Goal: Task Accomplishment & Management: Use online tool/utility

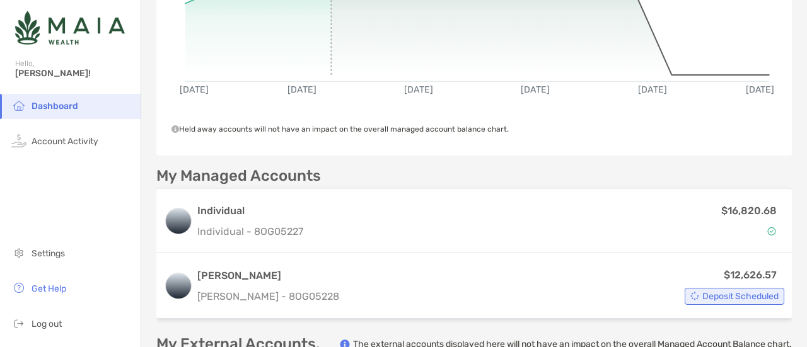
scroll to position [254, 0]
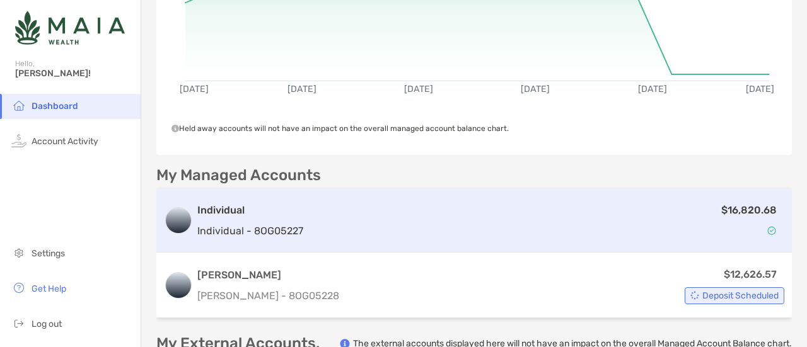
click at [366, 227] on div "$16,820.68" at bounding box center [546, 220] width 476 height 37
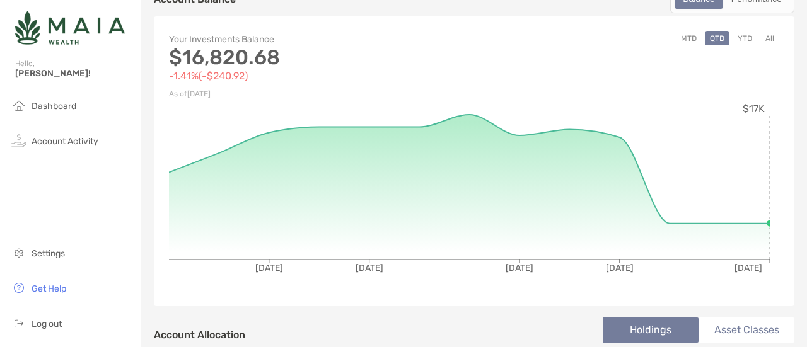
scroll to position [108, 0]
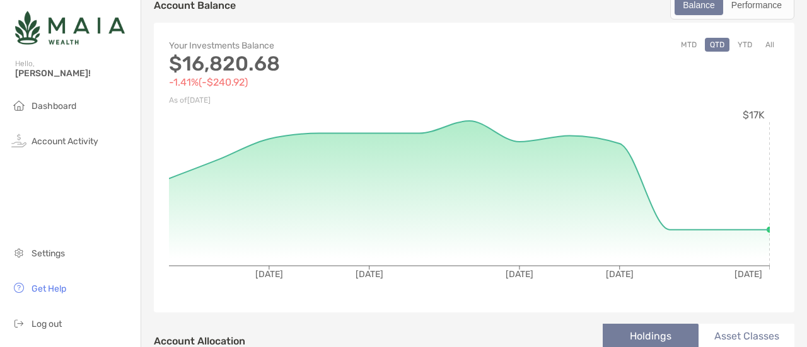
click at [737, 43] on button "YTD" at bounding box center [745, 45] width 25 height 14
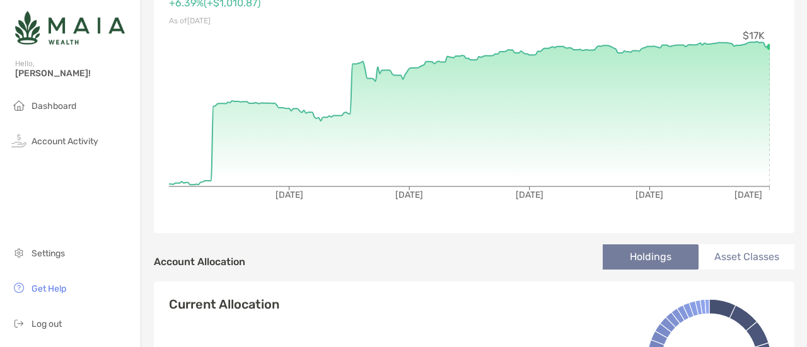
scroll to position [92, 0]
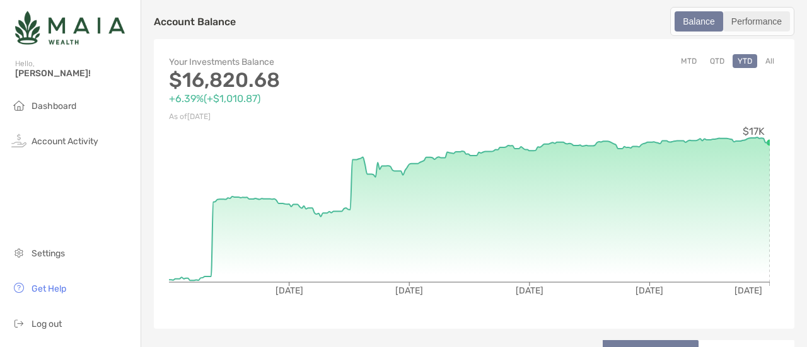
click at [745, 21] on div "Performance" at bounding box center [756, 22] width 64 height 18
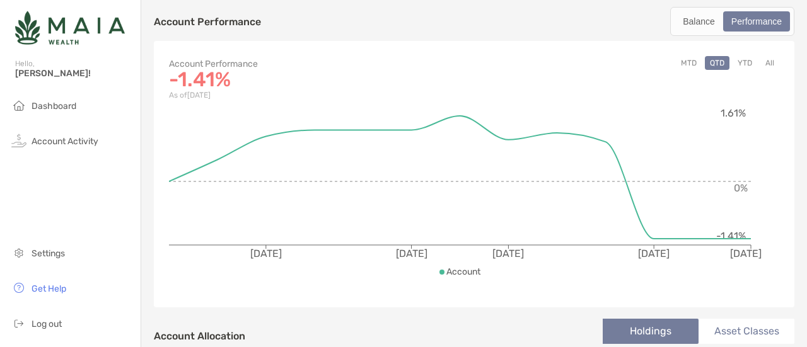
click at [736, 56] on button "YTD" at bounding box center [745, 63] width 25 height 14
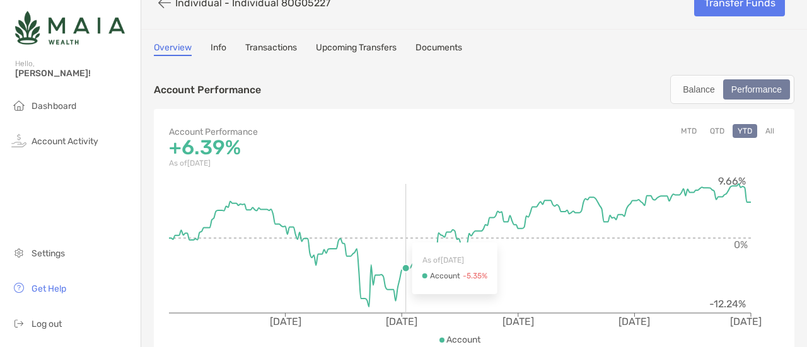
scroll to position [0, 0]
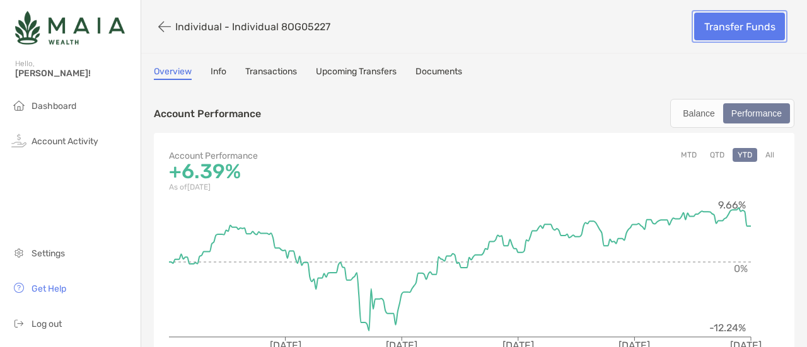
click at [724, 27] on link "Transfer Funds" at bounding box center [739, 27] width 91 height 28
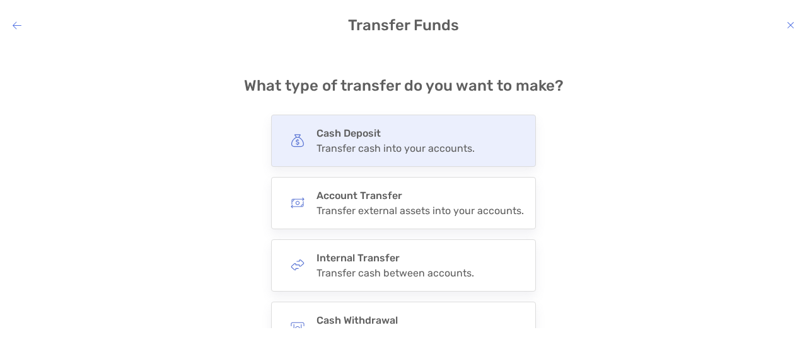
click at [385, 146] on div "Transfer cash into your accounts." at bounding box center [396, 148] width 158 height 12
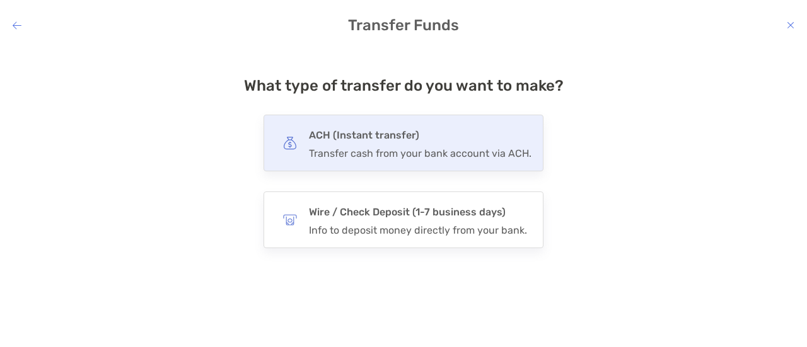
click at [370, 142] on h4 "ACH (Instant transfer)" at bounding box center [420, 136] width 223 height 18
click at [0, 0] on input "***" at bounding box center [0, 0] width 0 height 0
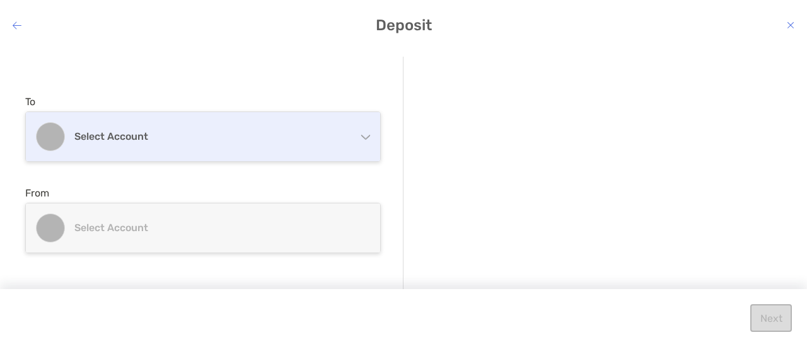
click at [241, 126] on div "Select account" at bounding box center [203, 136] width 354 height 49
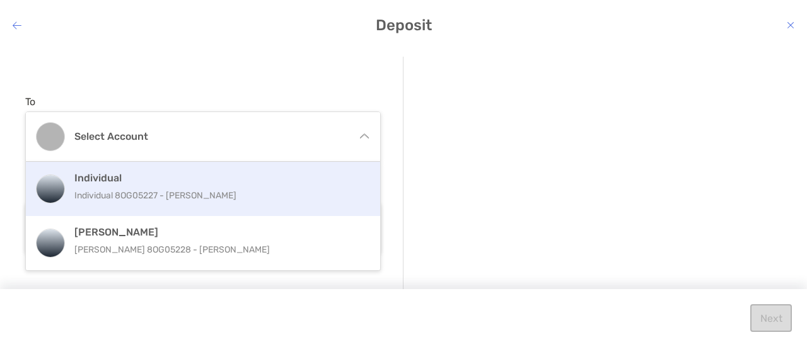
click at [192, 180] on h4 "Individual" at bounding box center [216, 178] width 284 height 12
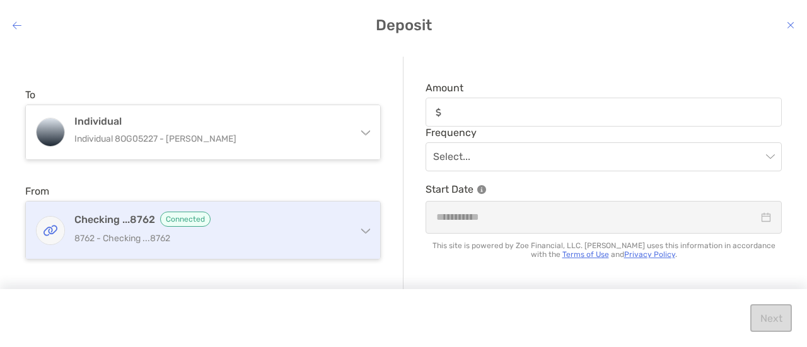
click at [264, 215] on h4 "Checking ...8762 Connected" at bounding box center [210, 219] width 272 height 15
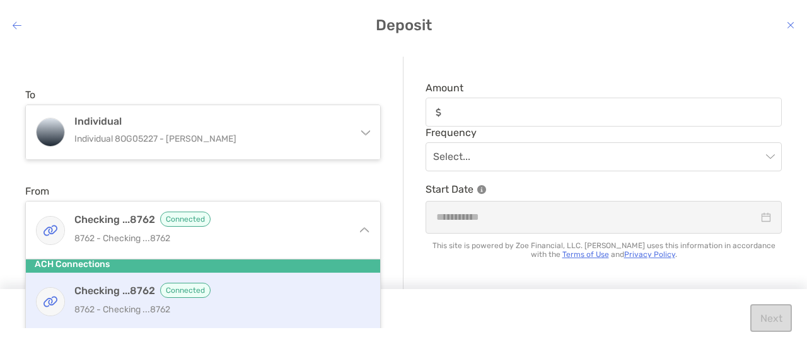
click at [788, 26] on icon "modal" at bounding box center [791, 25] width 8 height 10
